Goal: Task Accomplishment & Management: Use online tool/utility

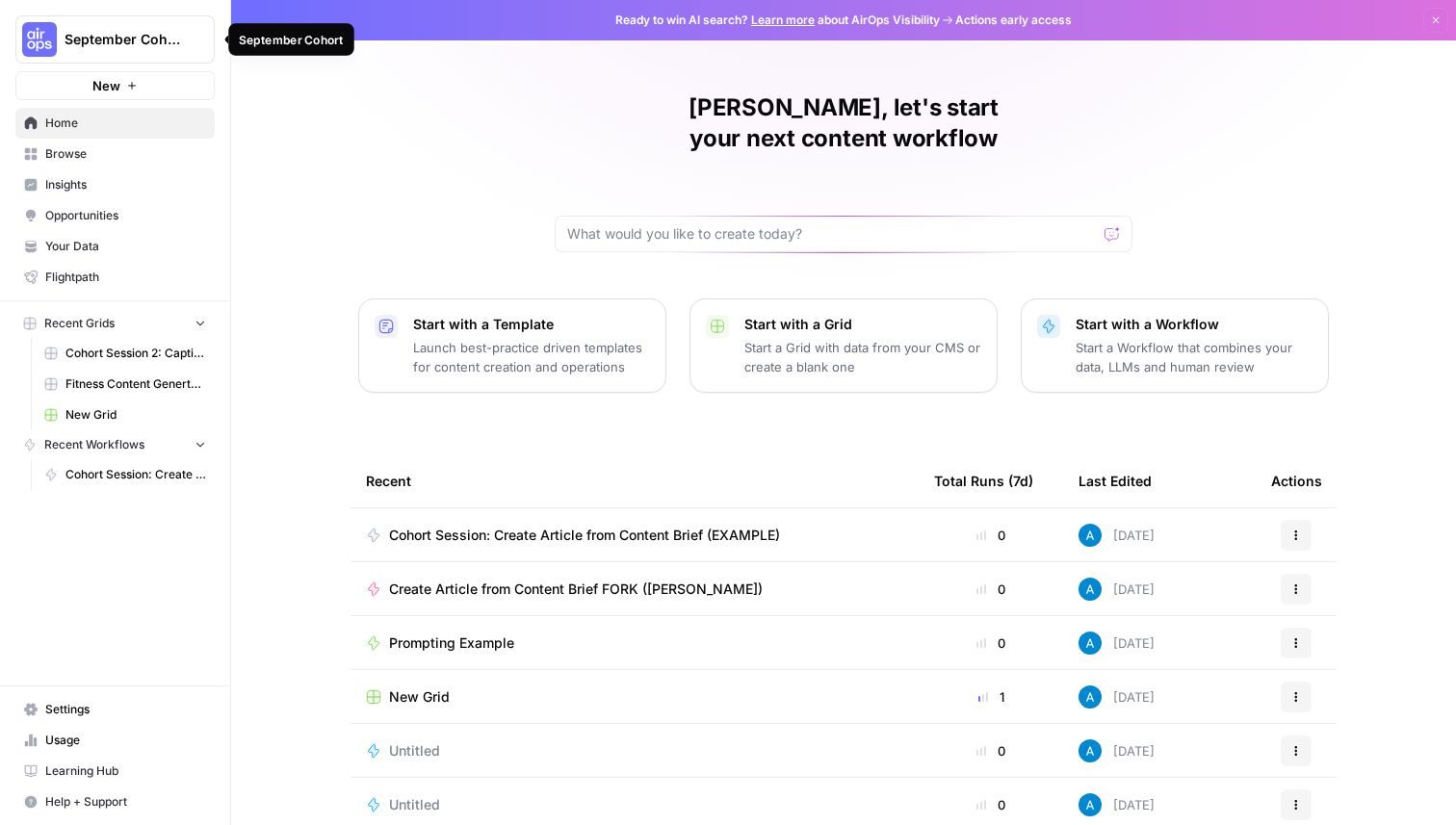
click at [157, 43] on span "September Cohort" at bounding box center [122, 39] width 116 height 19
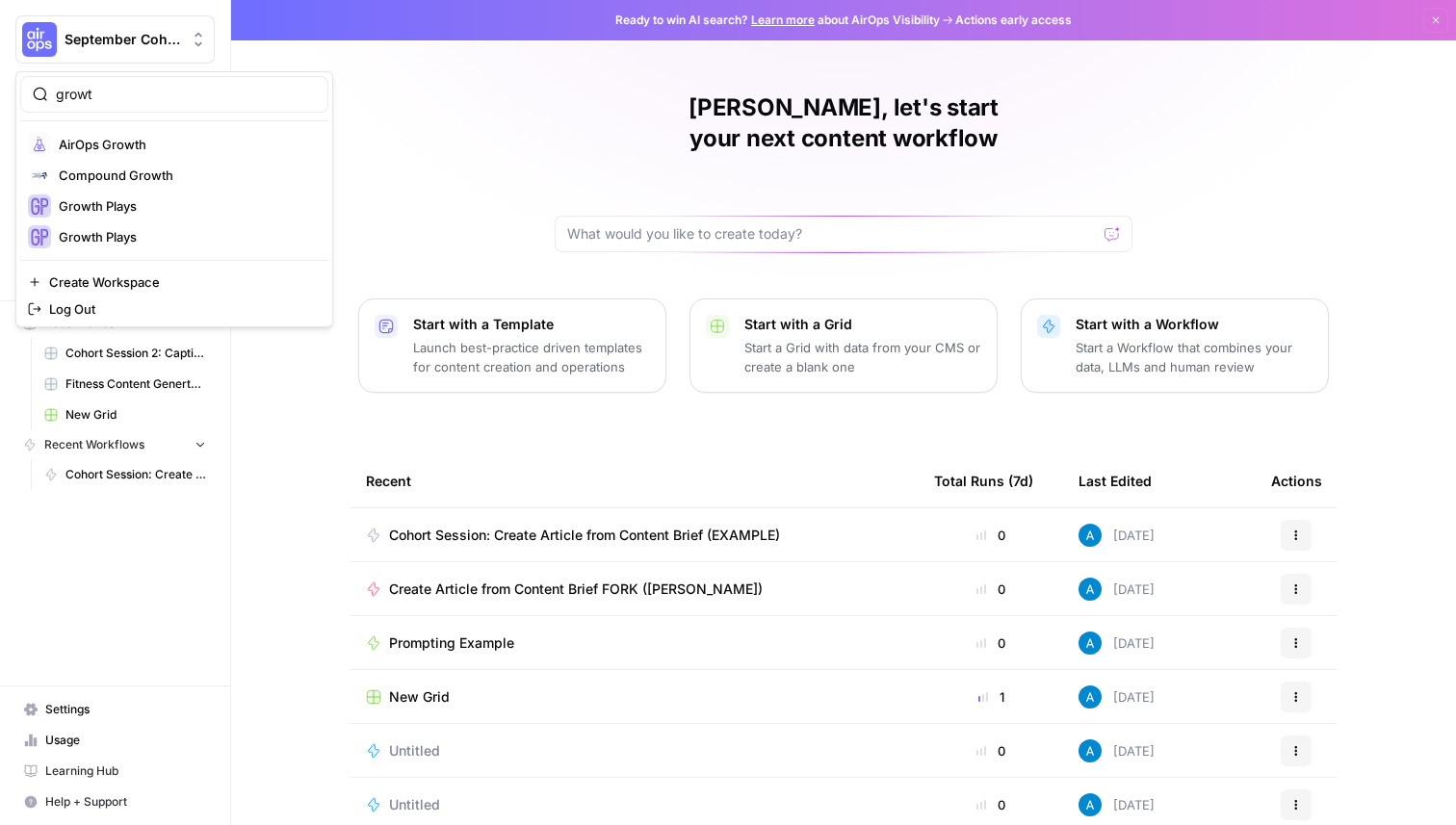
type input "growt"
click at [108, 150] on span "AirOps Growth" at bounding box center [186, 144] width 254 height 19
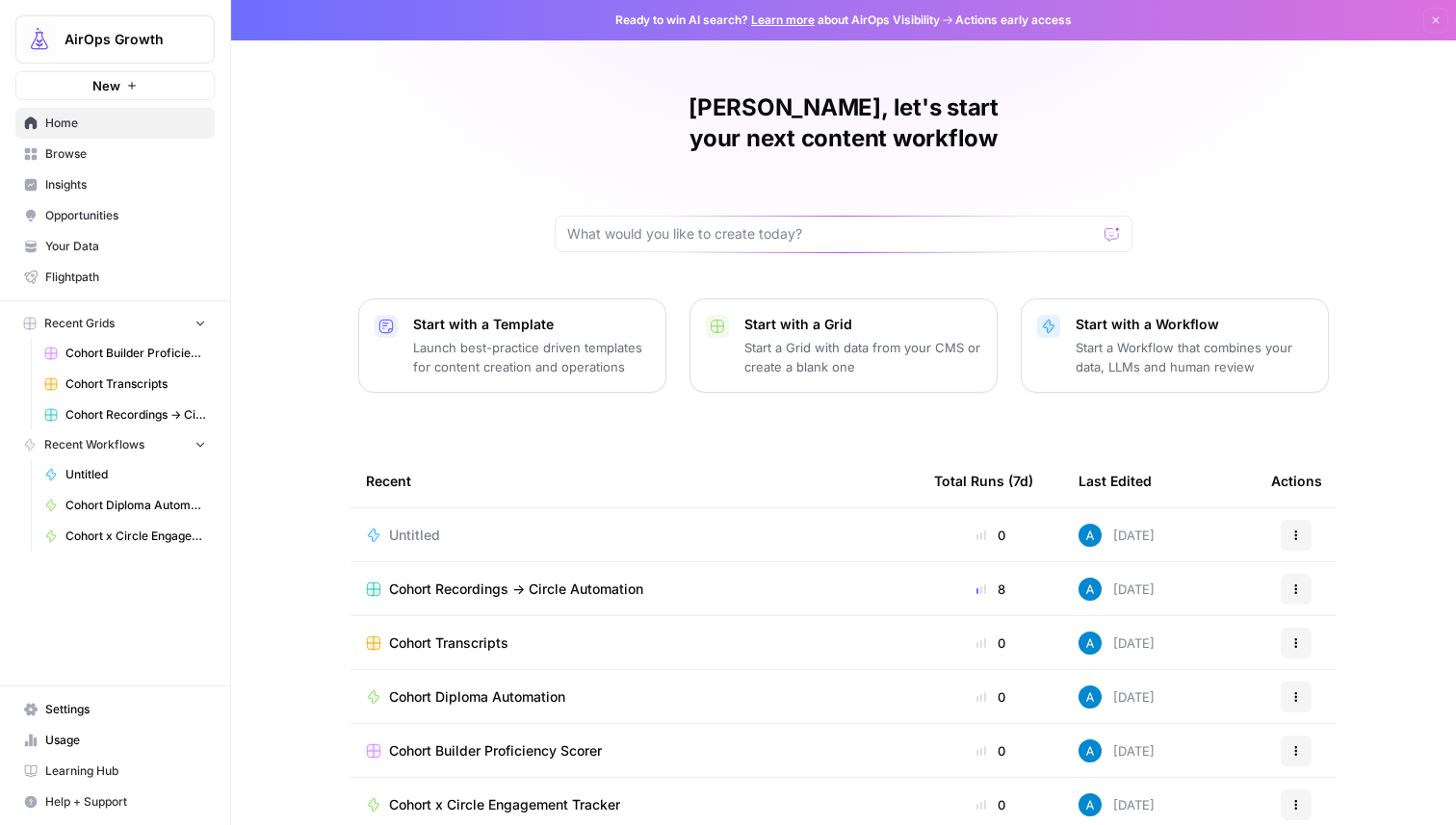
click at [573, 580] on span "Cohort Recordings -> Circle Automation" at bounding box center [516, 589] width 254 height 19
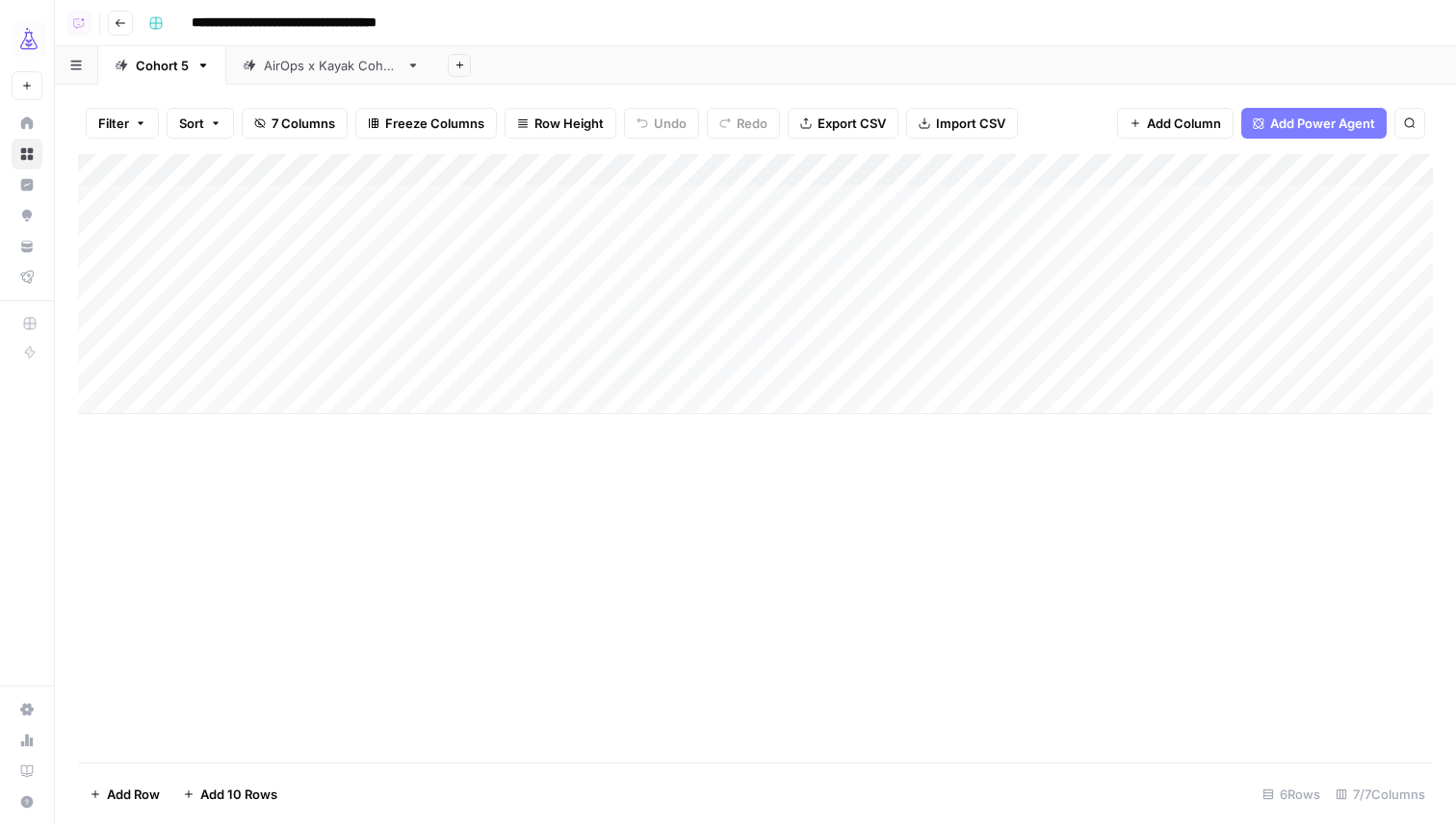
click at [485, 365] on div "Add Column" at bounding box center [756, 284] width 1356 height 260
click at [647, 361] on div "Add Column" at bounding box center [756, 284] width 1356 height 260
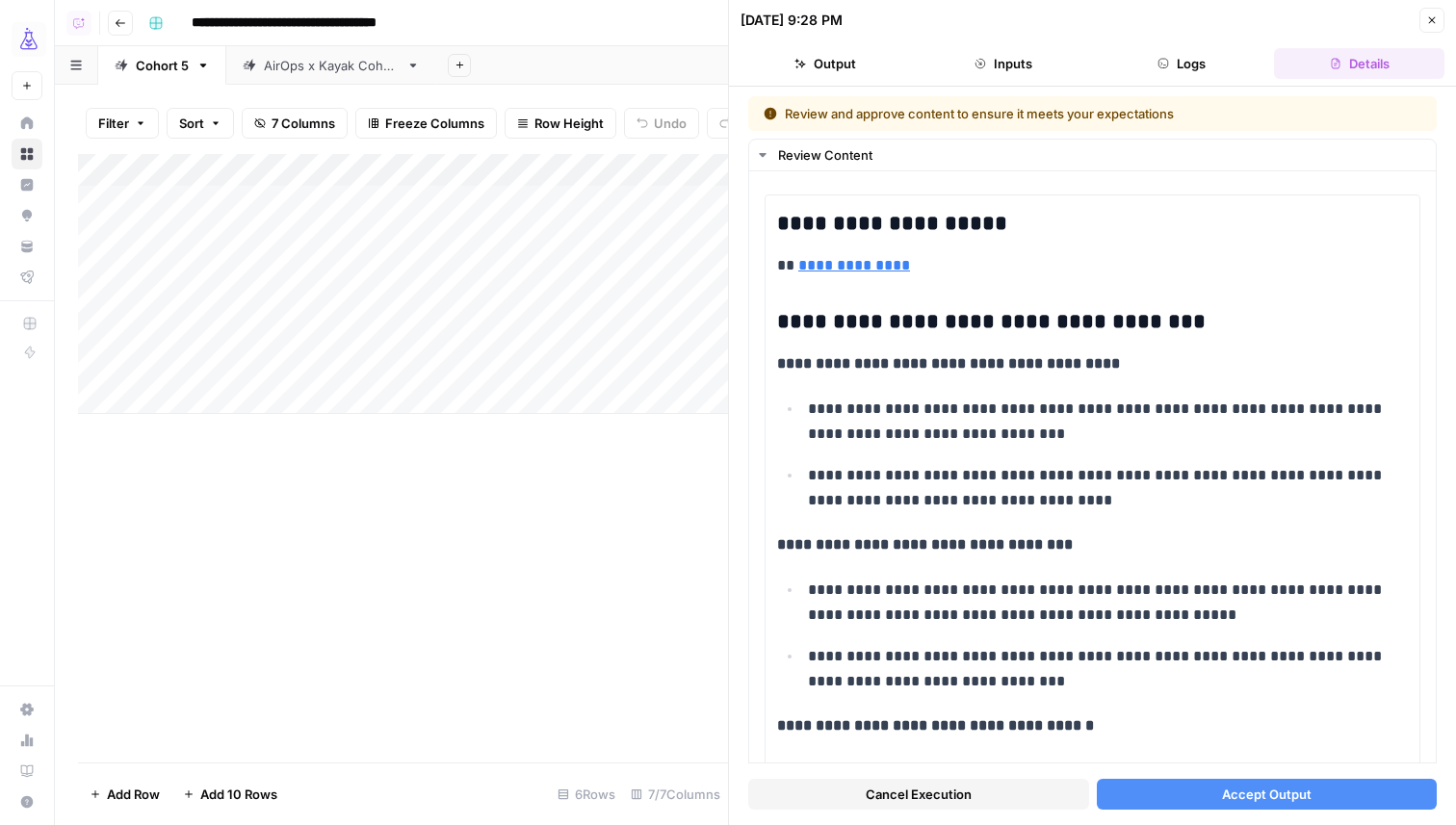
click at [1167, 795] on button "Accept Output" at bounding box center [1267, 794] width 341 height 31
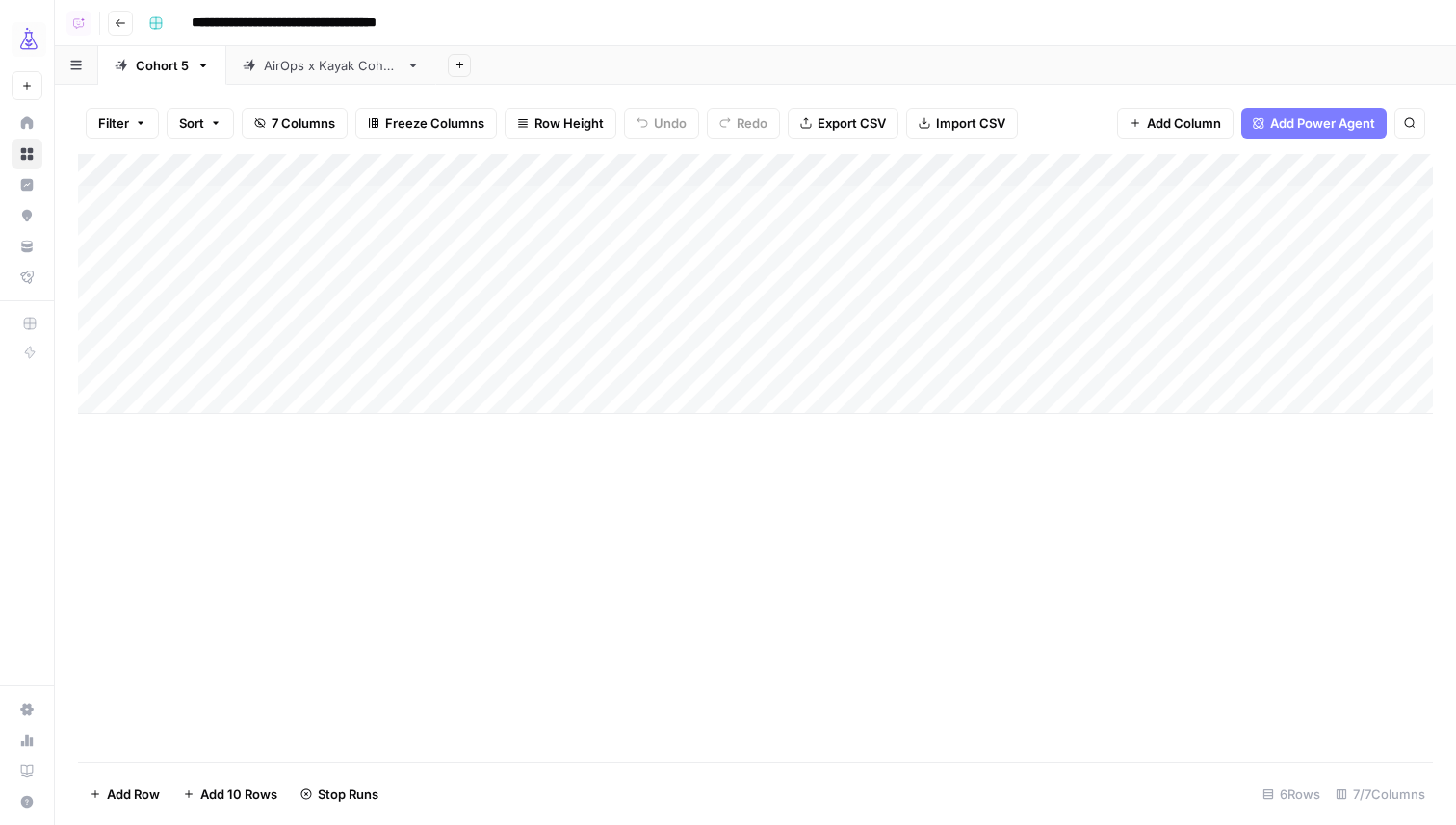
click at [326, 69] on div "AirOps x Kayak Cohort" at bounding box center [332, 65] width 135 height 19
click at [925, 300] on div "Add Column" at bounding box center [756, 251] width 1356 height 195
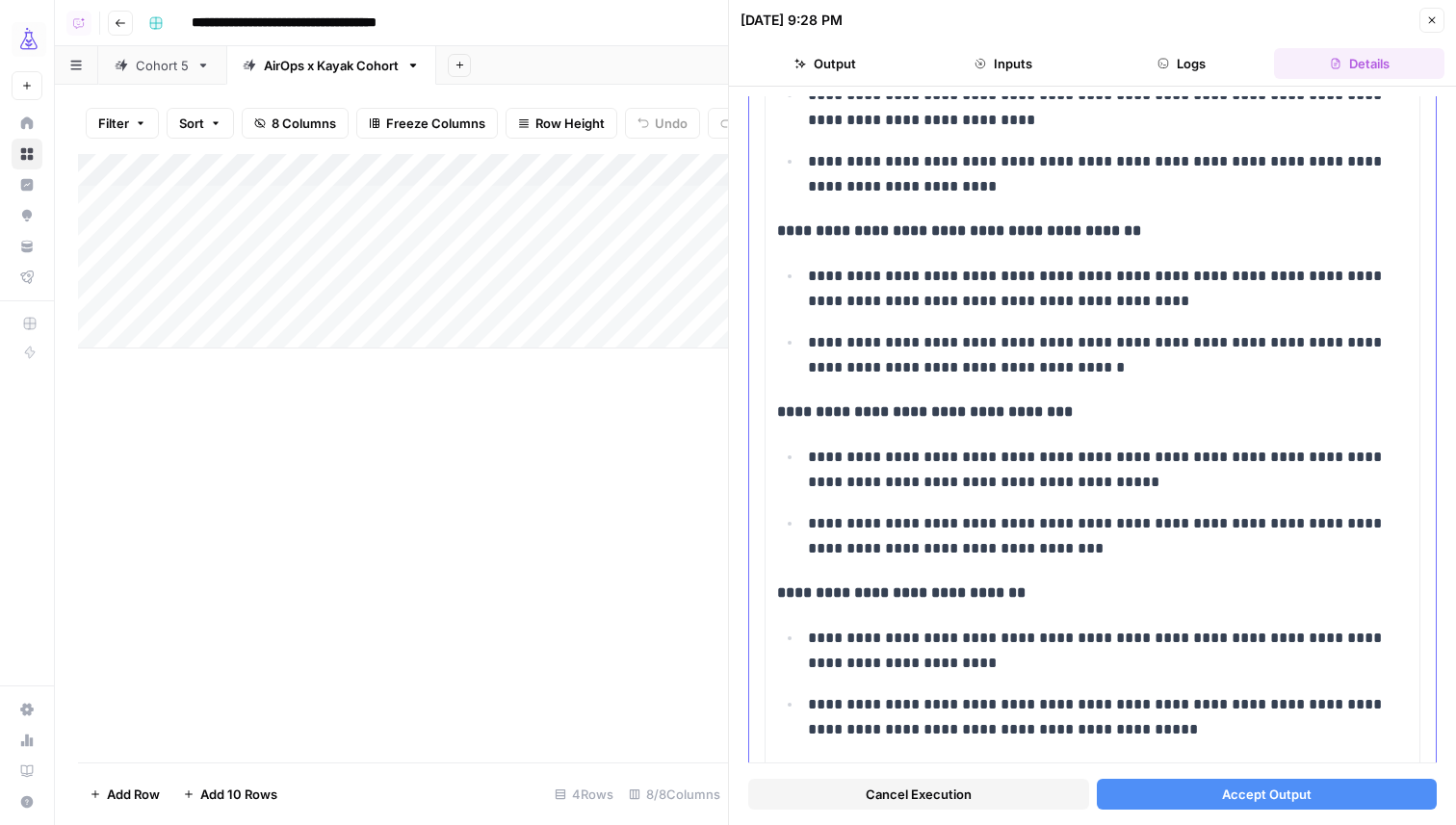
scroll to position [646, 0]
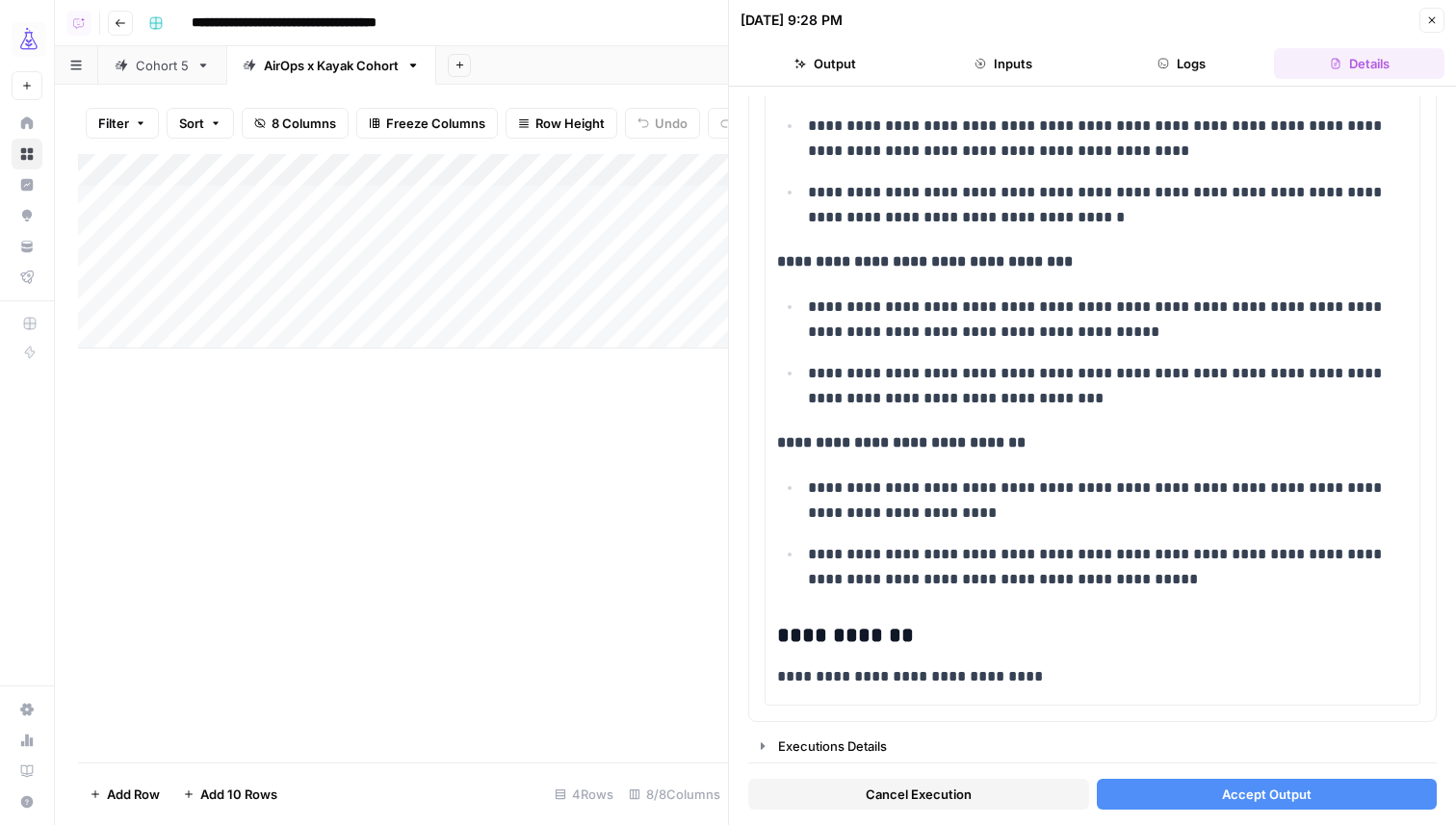
click at [1210, 804] on button "Accept Output" at bounding box center [1267, 794] width 341 height 31
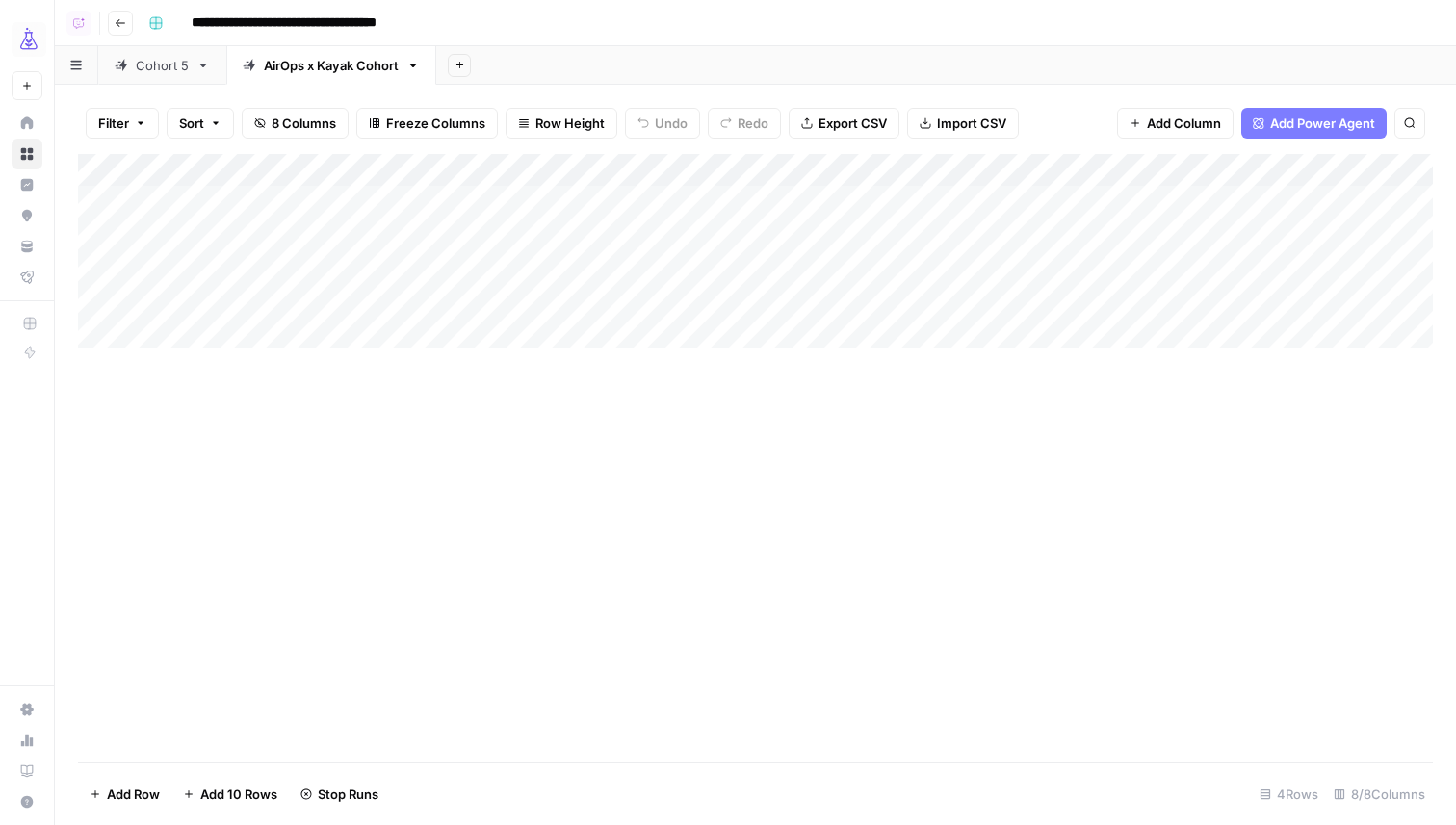
click at [146, 65] on div "Cohort 5" at bounding box center [162, 65] width 53 height 19
